Goal: Obtain resource: Download file/media

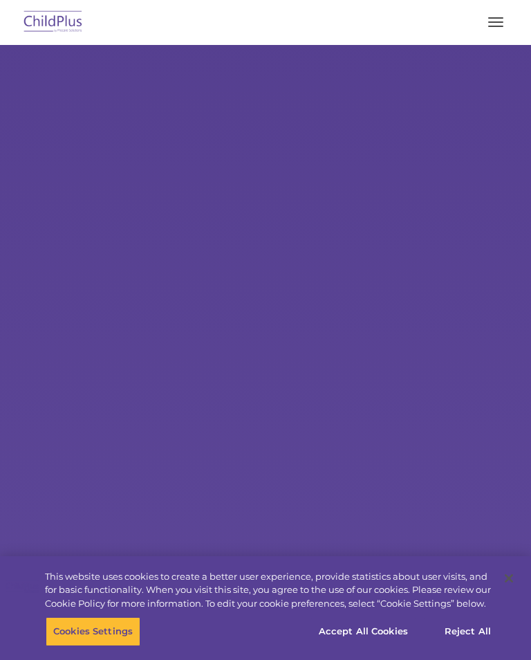
select select "MEDIUM"
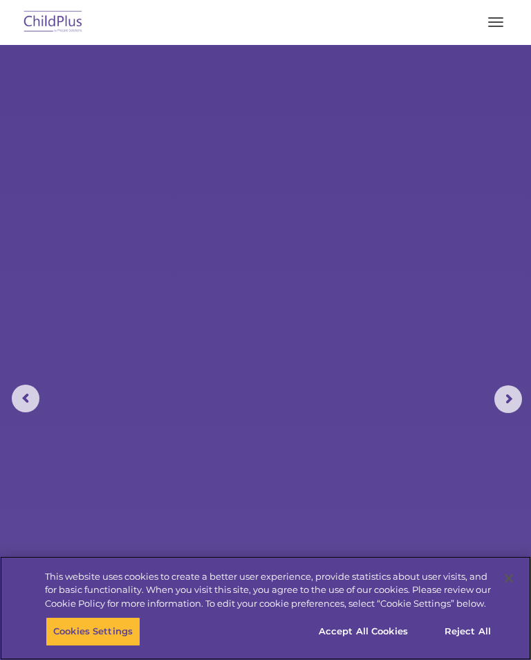
click at [377, 633] on button "Accept All Cookies" at bounding box center [363, 631] width 104 height 29
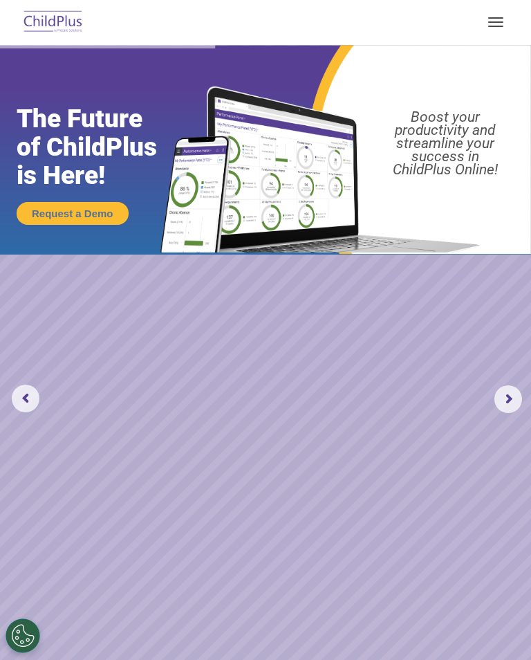
click at [501, 29] on button "button" at bounding box center [496, 22] width 29 height 22
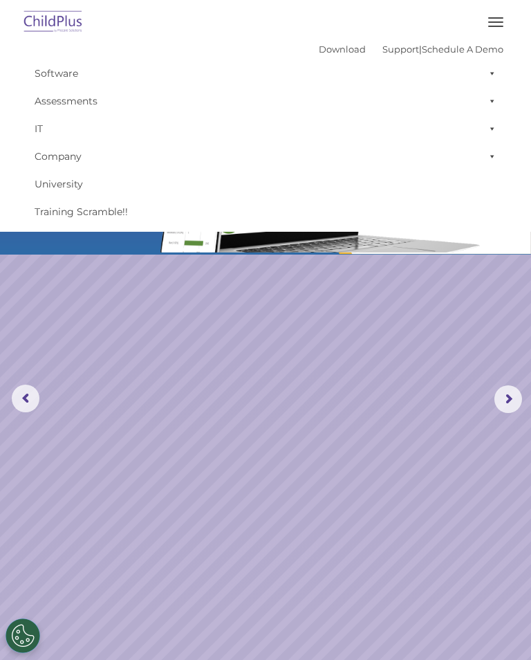
click at [492, 20] on button "button" at bounding box center [496, 22] width 29 height 22
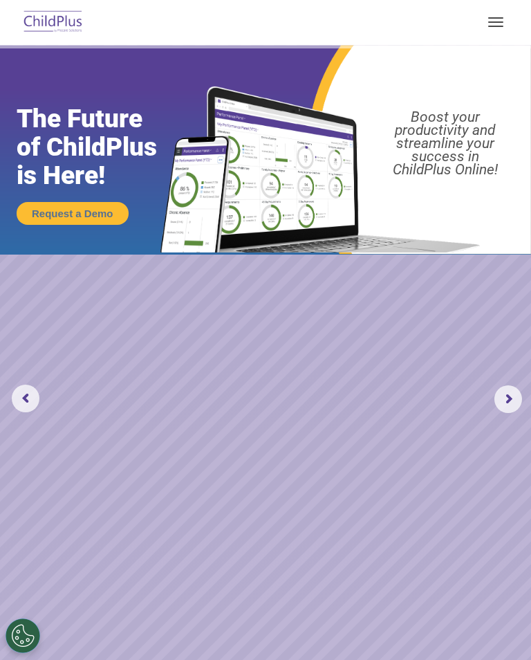
click at [51, 20] on img at bounding box center [53, 22] width 65 height 33
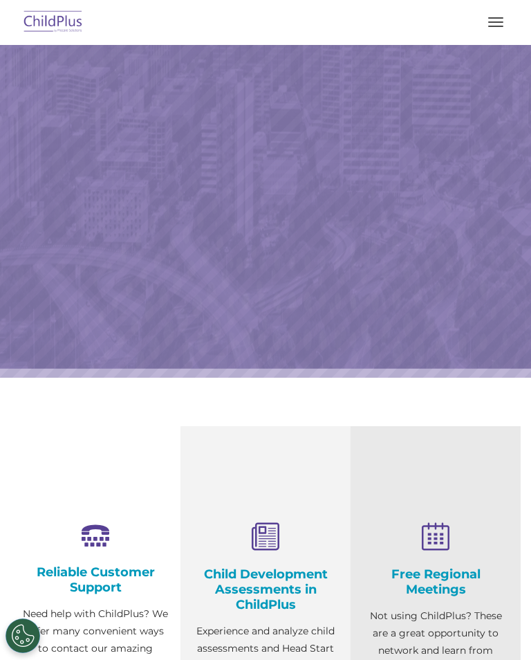
select select "MEDIUM"
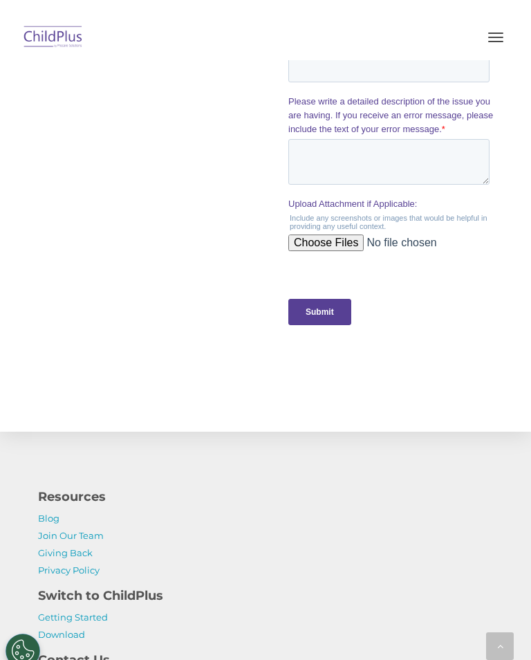
scroll to position [1738, 0]
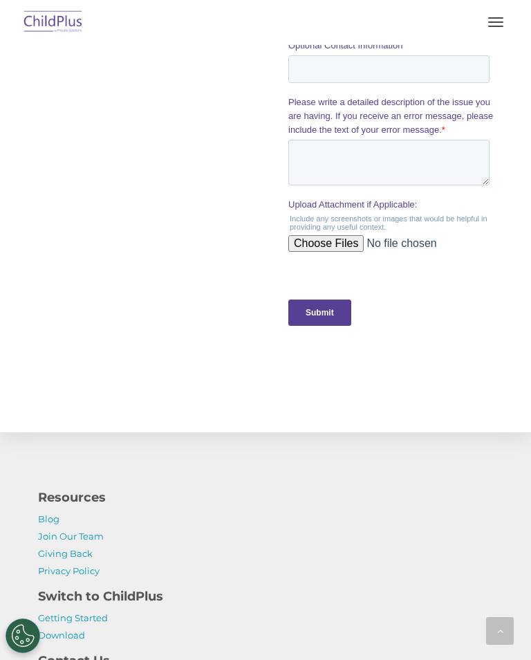
click at [490, 14] on button "button" at bounding box center [496, 22] width 29 height 22
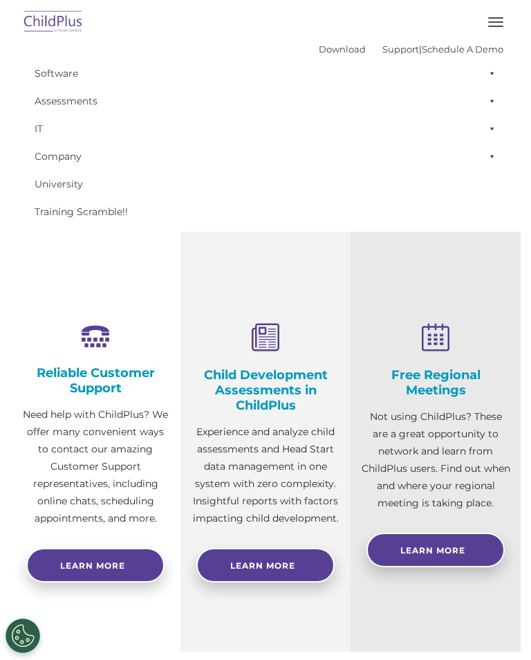
scroll to position [574, 0]
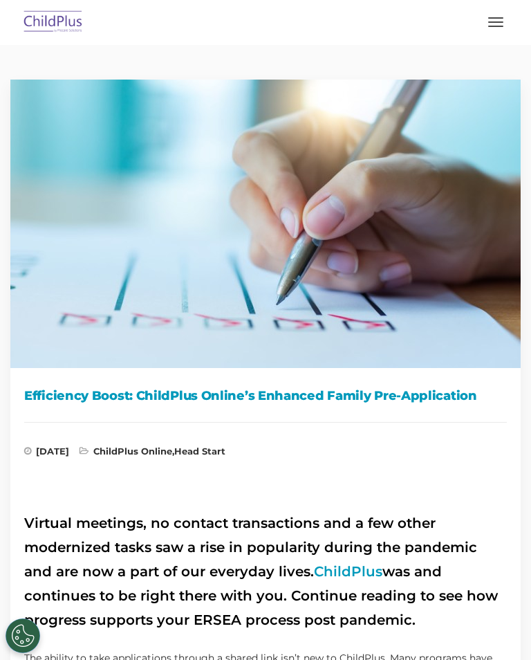
click at [502, 12] on button "button" at bounding box center [496, 22] width 29 height 22
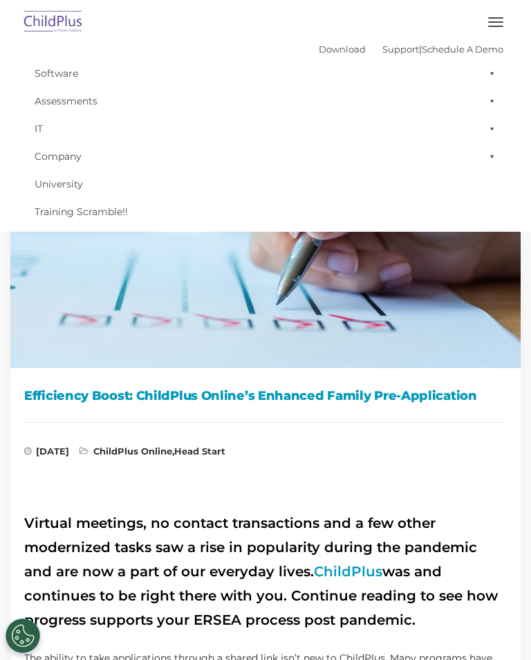
click at [428, 423] on div "October 19, 2023 ChildPlus Online , Head Start" at bounding box center [265, 444] width 483 height 44
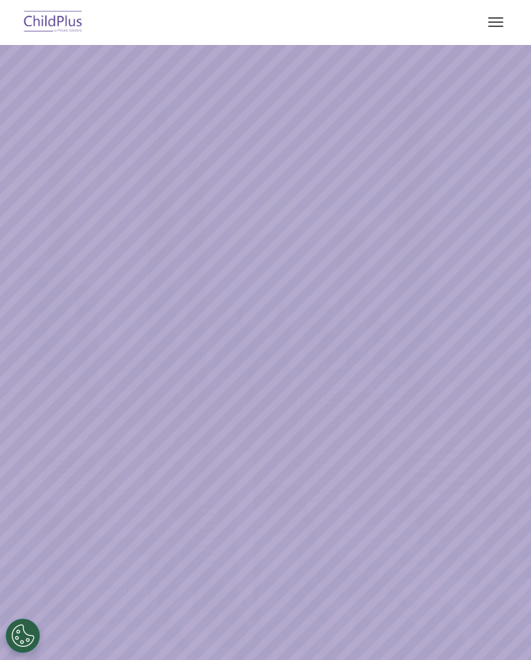
select select "MEDIUM"
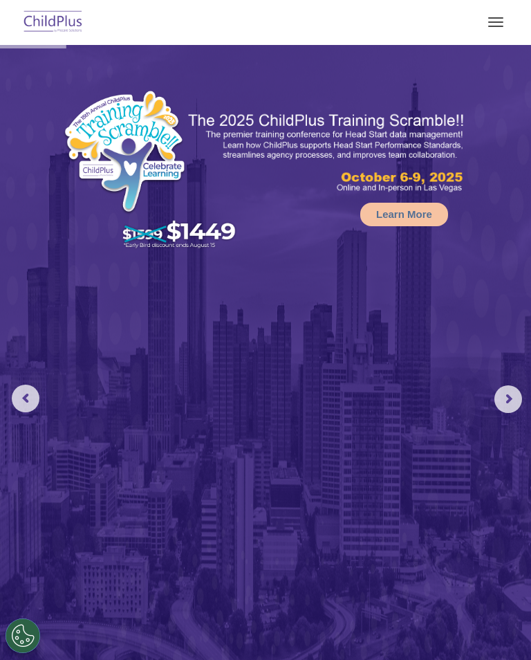
click at [499, 11] on button "button" at bounding box center [496, 22] width 29 height 22
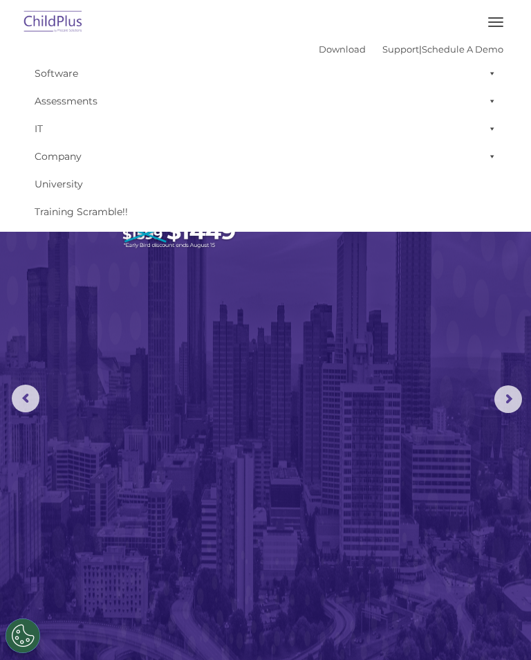
click at [319, 51] on link "Download" at bounding box center [342, 49] width 47 height 11
